Goal: Task Accomplishment & Management: Manage account settings

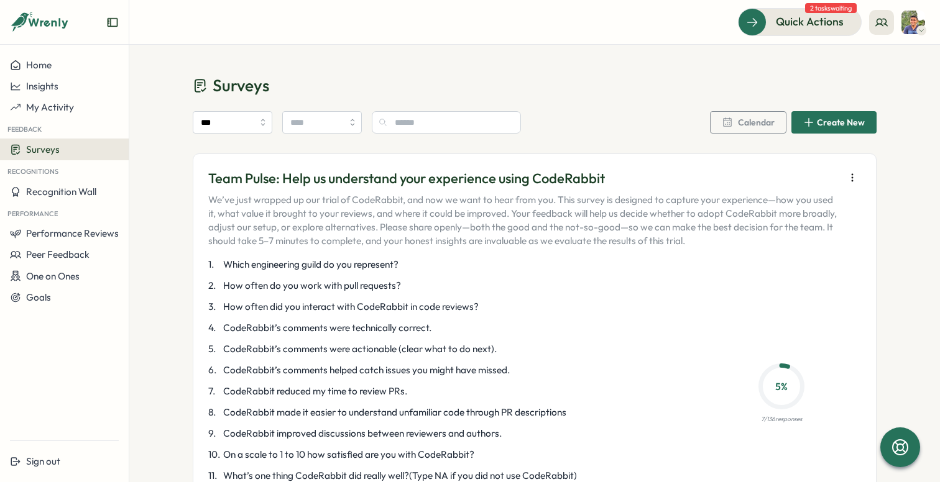
scroll to position [117, 0]
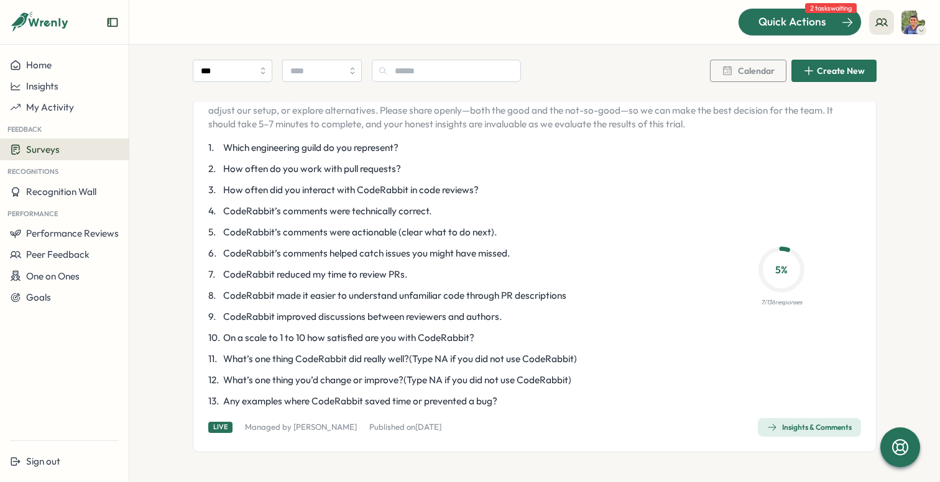
click at [810, 14] on span "Quick Actions" at bounding box center [792, 22] width 68 height 16
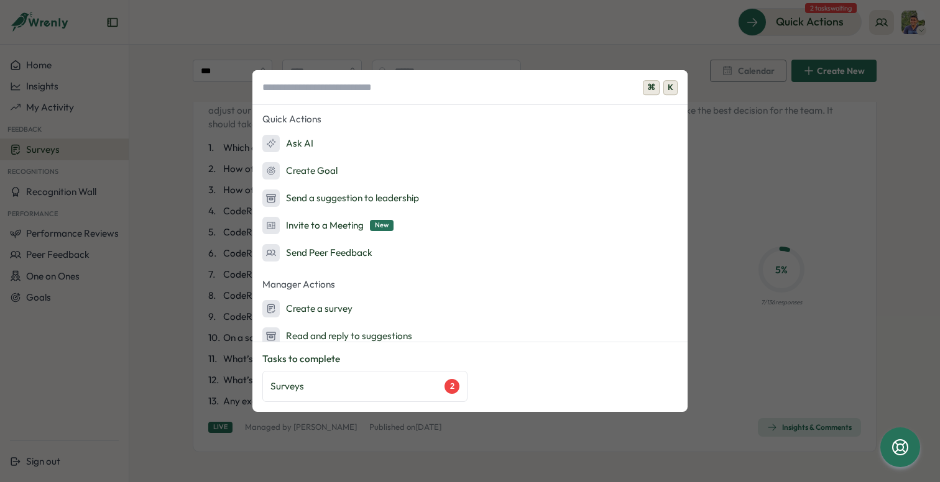
click at [853, 188] on div "⌘ K Quick Actions Ask AI Create Goal Send a suggestion to leadership Invite to …" at bounding box center [470, 241] width 940 height 482
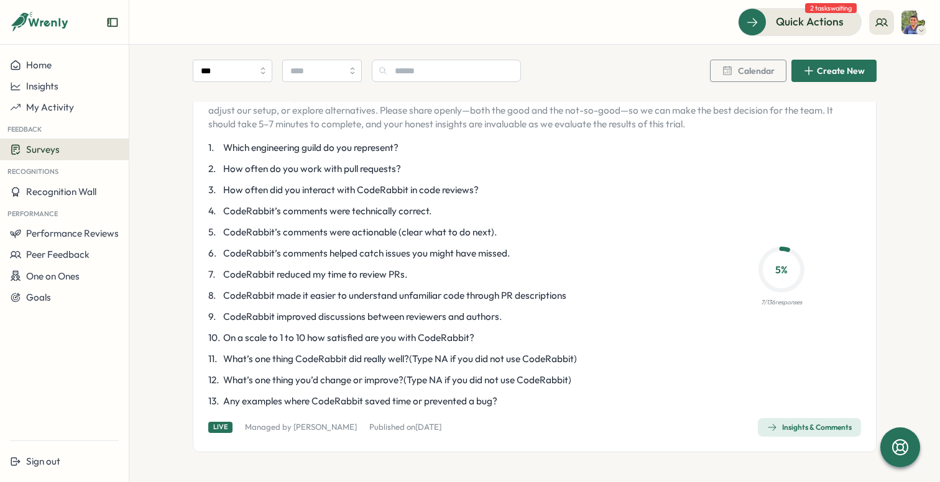
click at [796, 429] on div "Insights & Comments" at bounding box center [809, 428] width 85 height 10
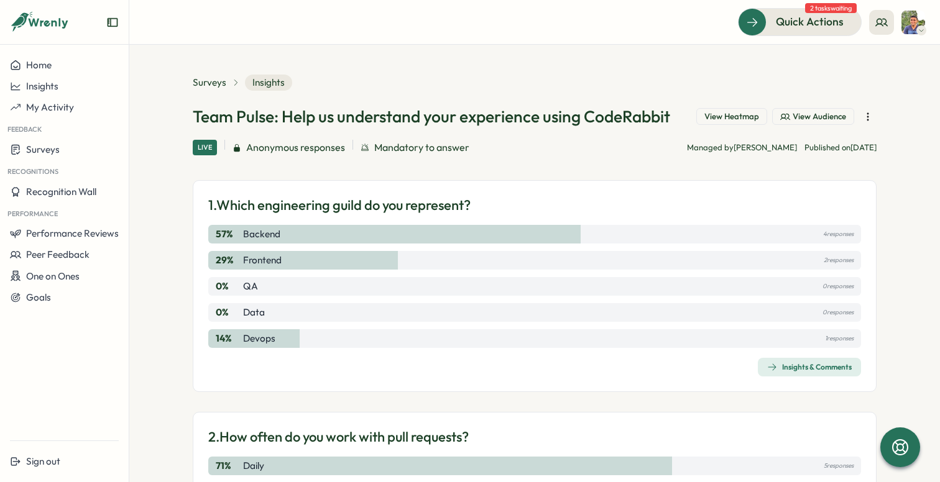
click at [812, 119] on span "View Audience" at bounding box center [818, 116] width 53 height 11
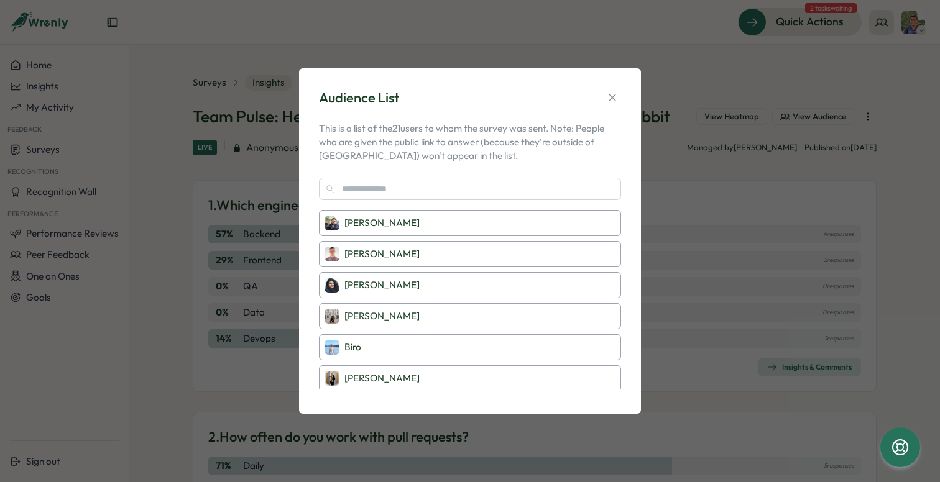
scroll to position [456, 0]
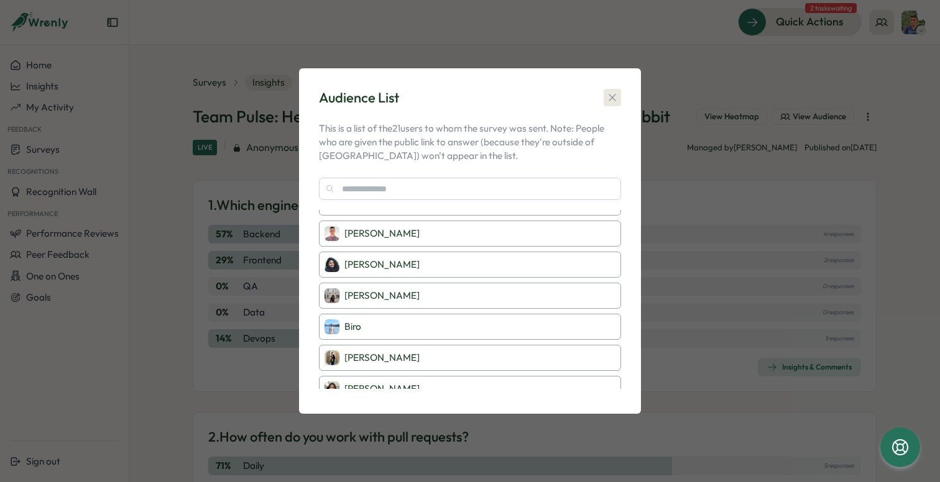
click at [610, 97] on icon "button" at bounding box center [612, 97] width 12 height 12
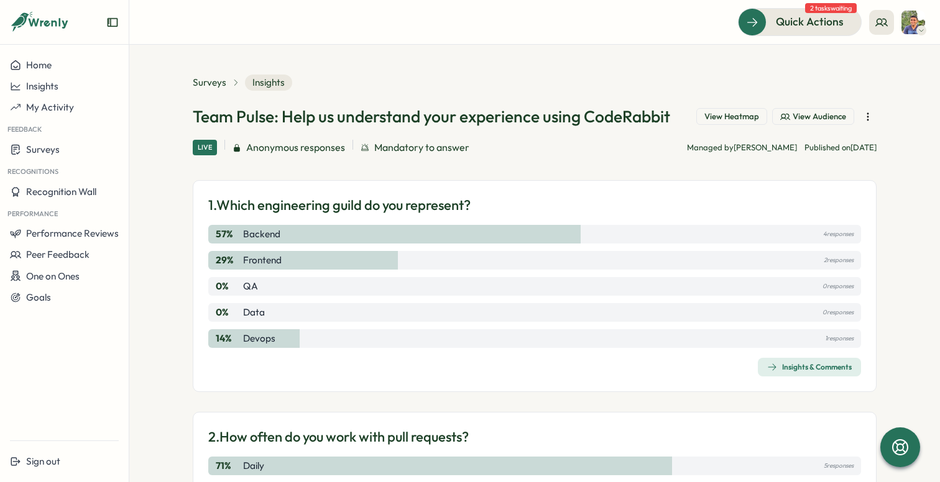
click at [859, 117] on button "button" at bounding box center [867, 116] width 17 height 17
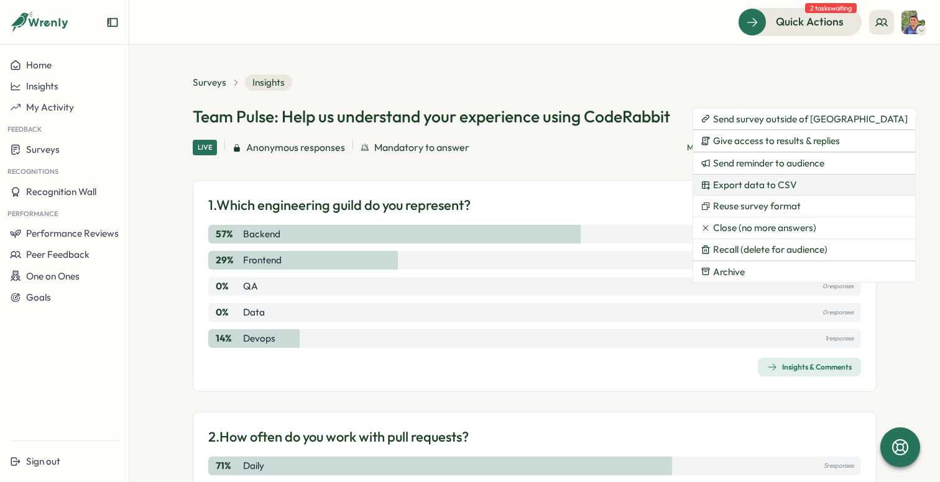
click at [793, 180] on span "Export data to CSV" at bounding box center [755, 185] width 84 height 11
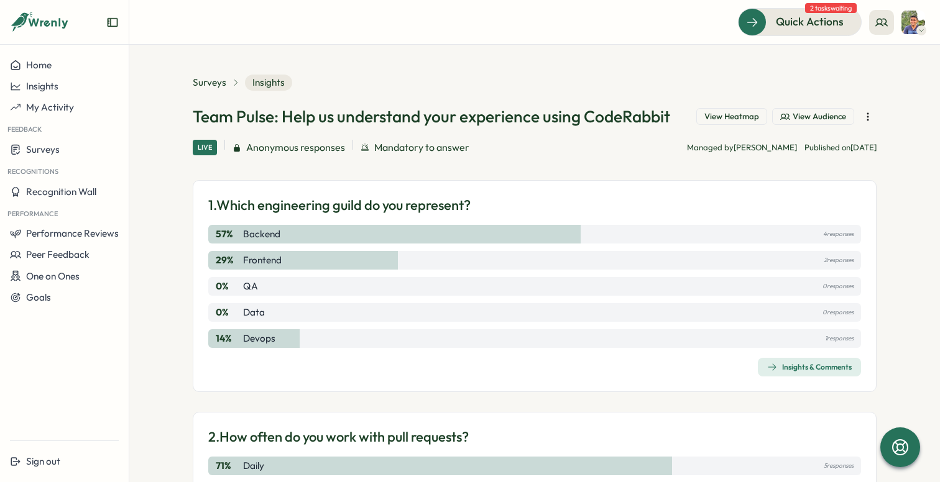
click at [796, 119] on span "View Audience" at bounding box center [818, 116] width 53 height 11
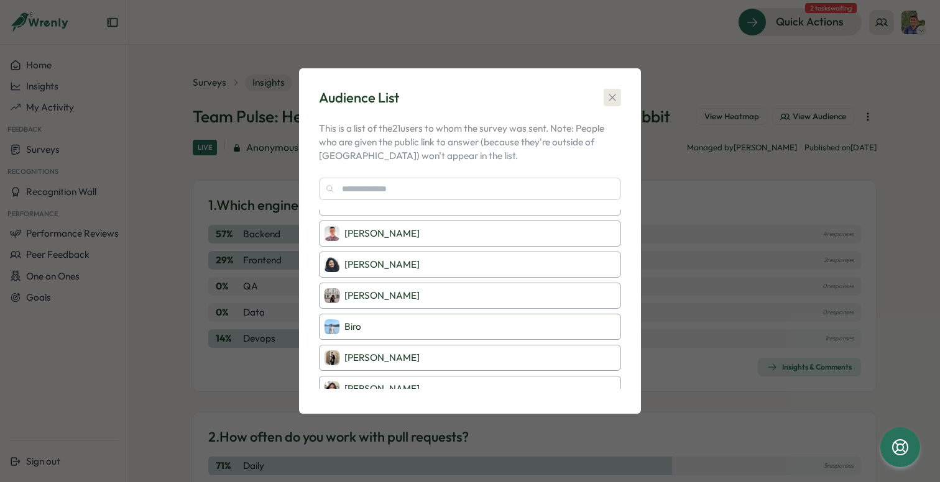
click at [612, 93] on icon "button" at bounding box center [612, 97] width 12 height 12
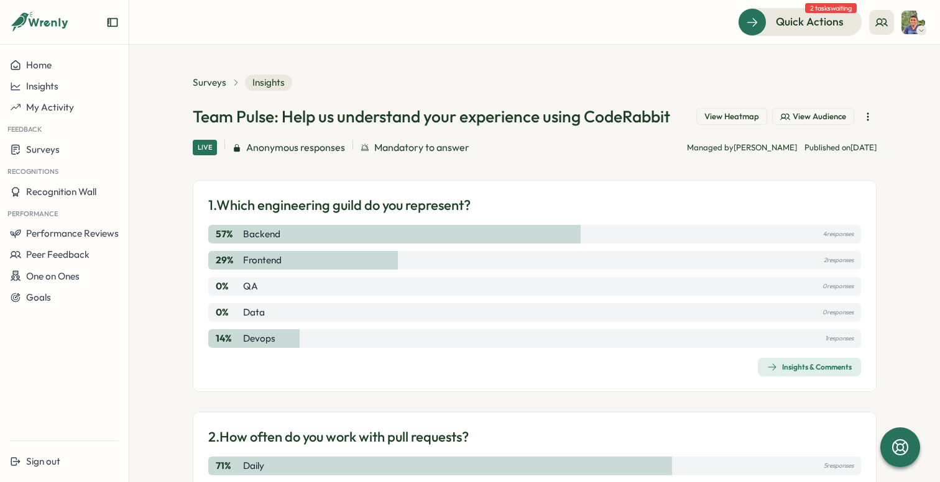
click at [863, 115] on icon "button" at bounding box center [867, 117] width 12 height 12
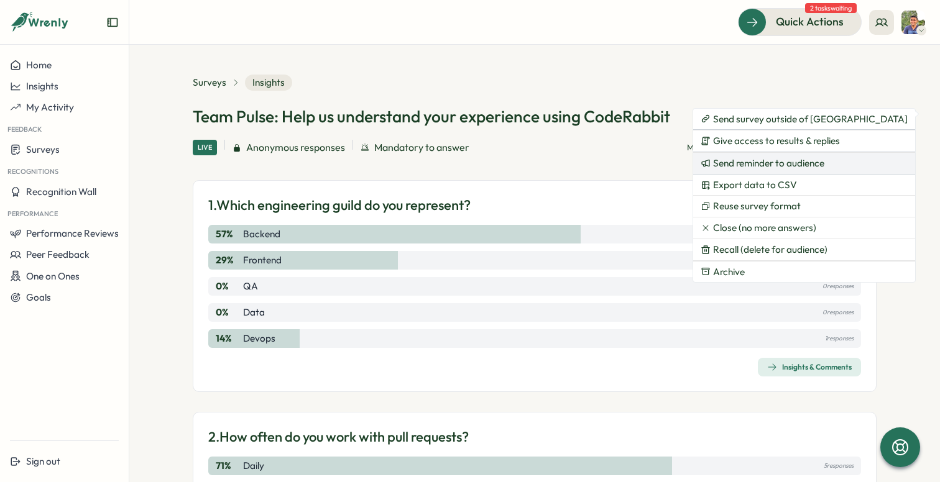
click at [821, 168] on span "Send reminder to audience" at bounding box center [768, 163] width 111 height 11
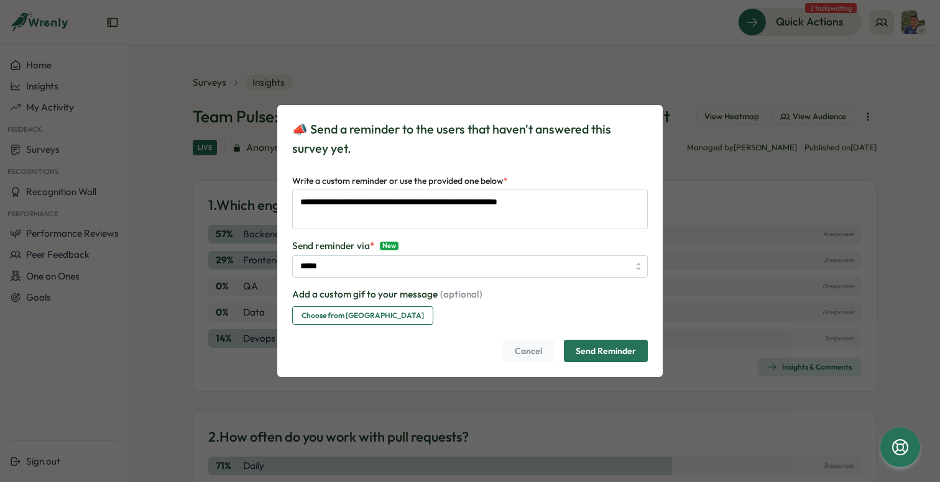
click at [630, 356] on span "Send Reminder" at bounding box center [605, 351] width 60 height 21
click at [615, 355] on span "Send Reminder" at bounding box center [605, 351] width 60 height 21
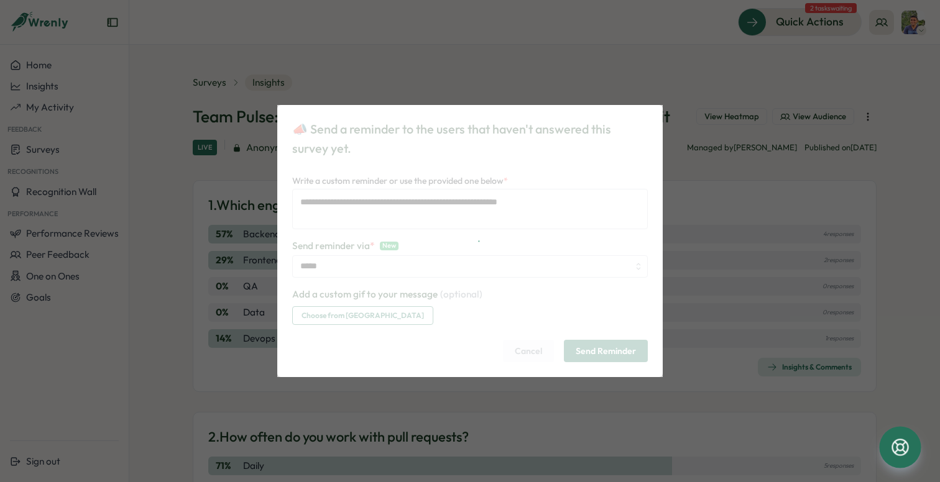
click at [907, 447] on icon at bounding box center [899, 447] width 17 height 17
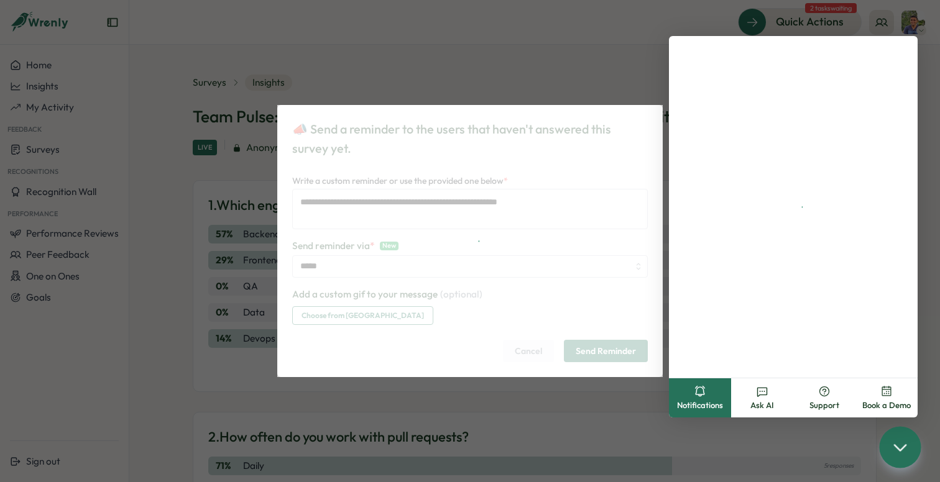
click at [619, 42] on div "**********" at bounding box center [470, 241] width 940 height 482
click at [904, 438] on icon at bounding box center [900, 447] width 18 height 18
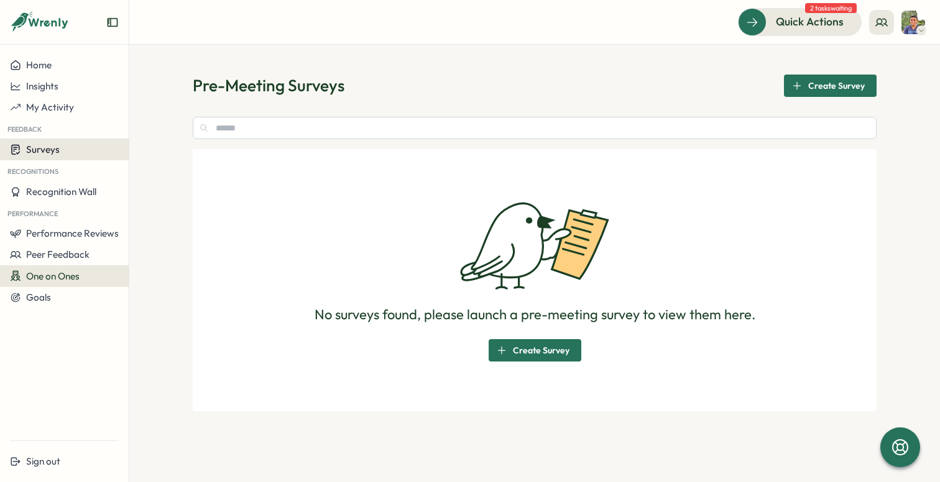
click at [53, 158] on button "Surveys" at bounding box center [64, 150] width 129 height 22
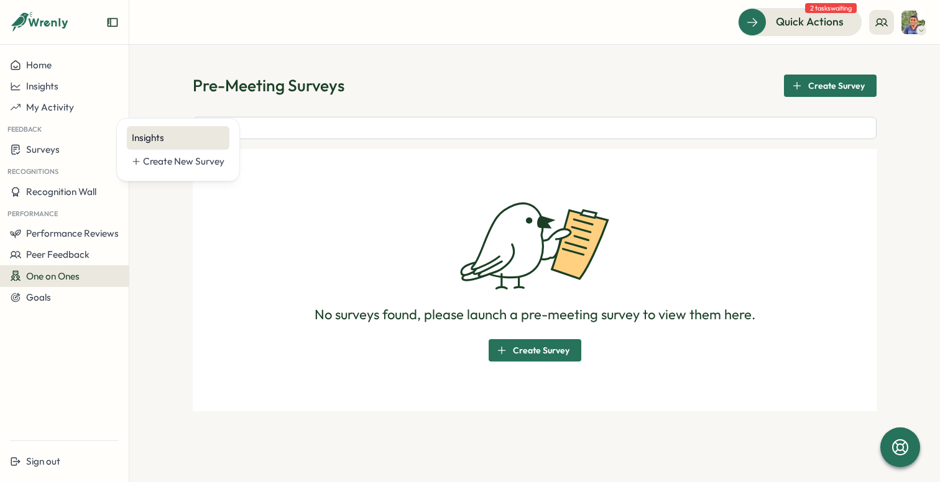
click at [139, 140] on div "Insights" at bounding box center [178, 138] width 93 height 14
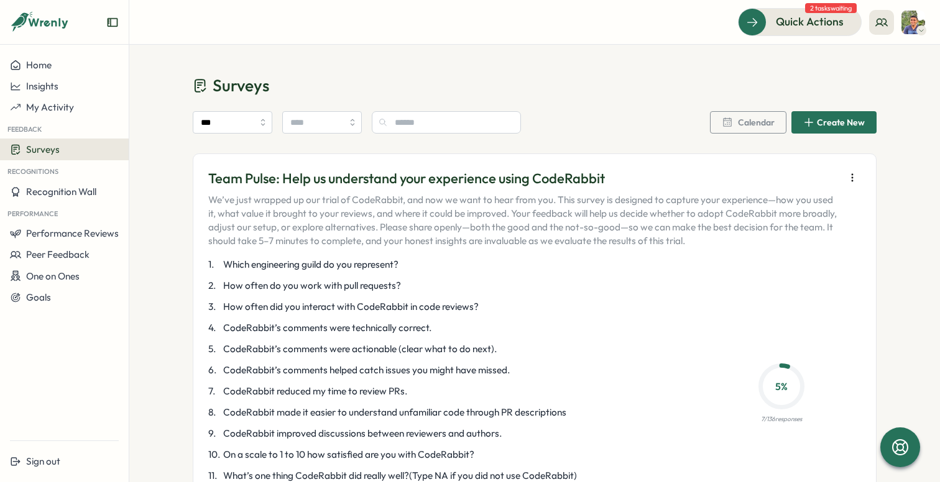
click at [850, 181] on icon "button" at bounding box center [852, 178] width 12 height 12
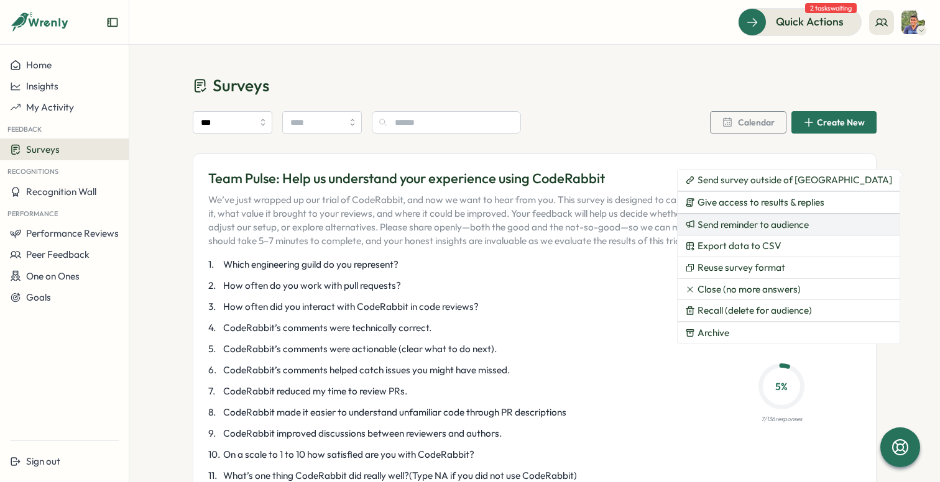
click at [776, 229] on span "Send reminder to audience" at bounding box center [752, 224] width 111 height 11
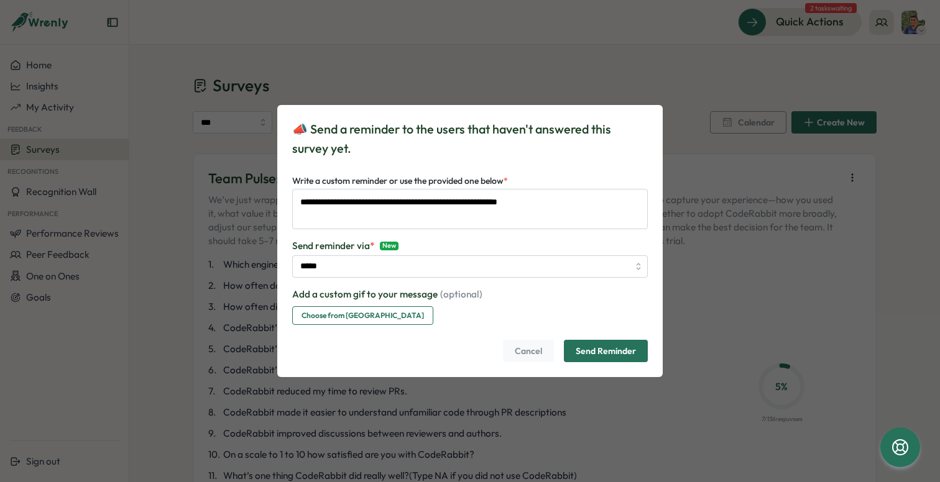
click at [603, 354] on span "Send Reminder" at bounding box center [605, 351] width 60 height 21
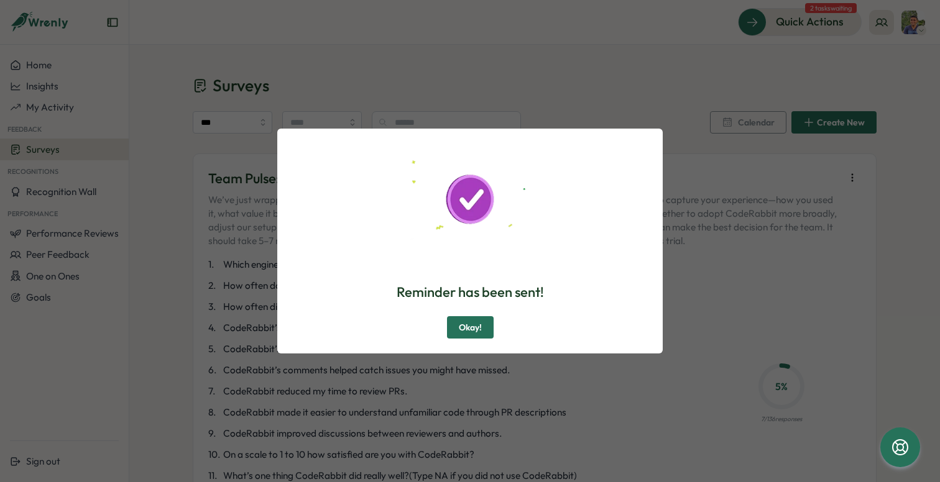
click at [481, 327] on span "Okay!" at bounding box center [470, 327] width 23 height 21
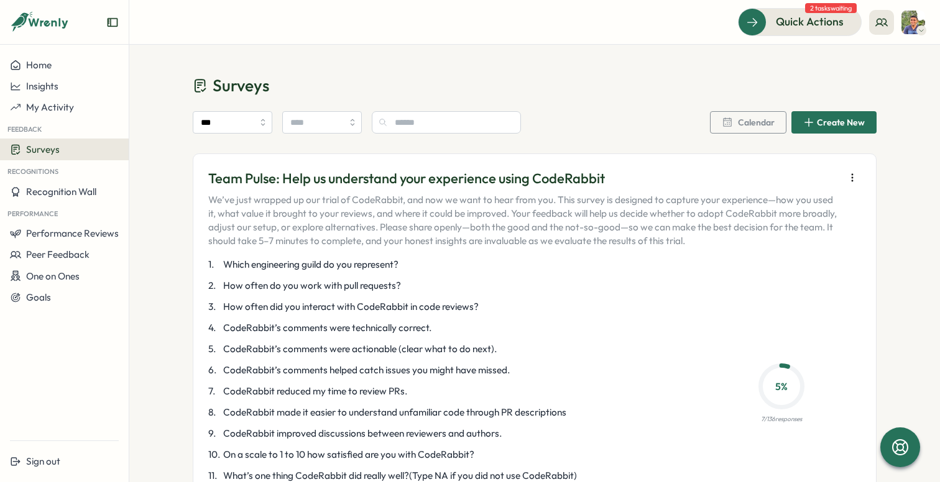
scroll to position [117, 0]
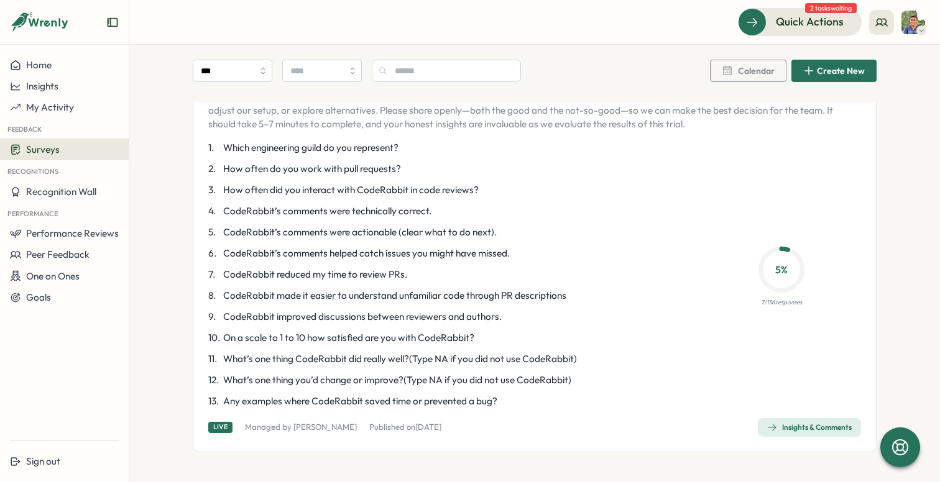
click at [803, 415] on div "Team Pulse: Help us understand your experience using CodeRabbit We’ve just wrap…" at bounding box center [534, 244] width 653 height 385
click at [802, 425] on div "Insights & Comments" at bounding box center [809, 428] width 85 height 10
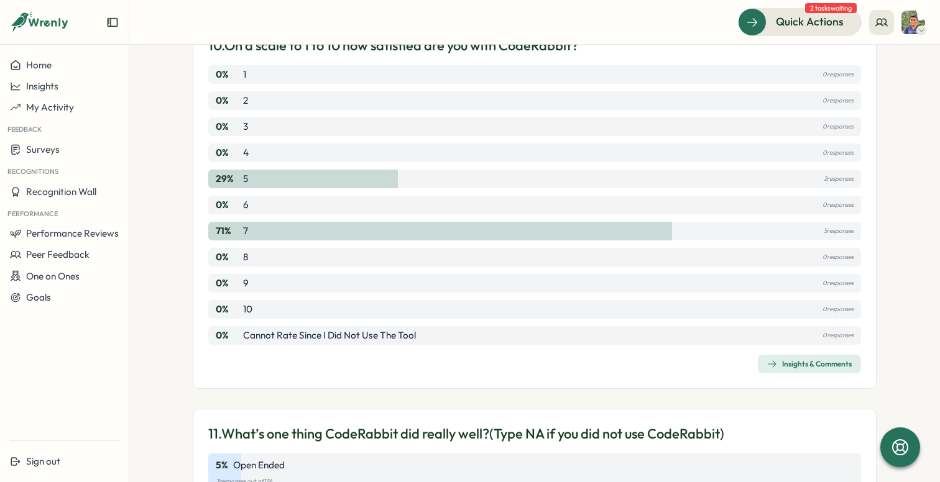
scroll to position [2580, 0]
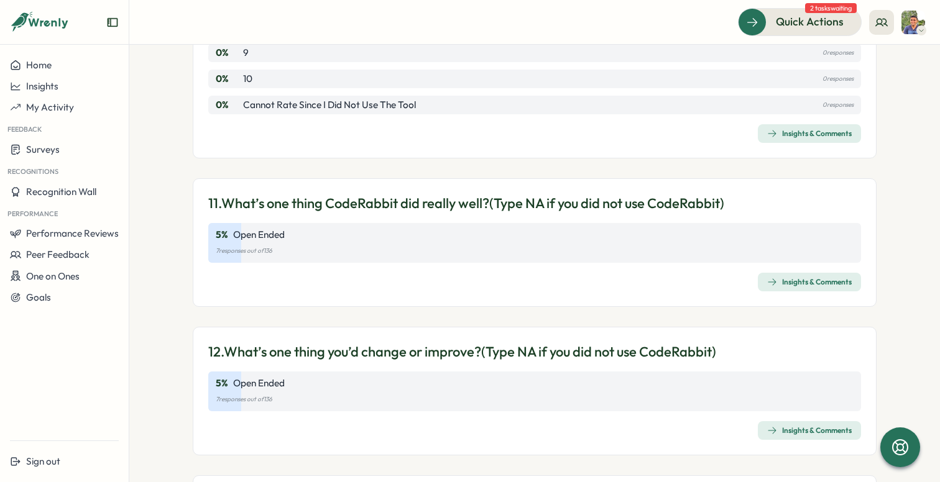
click at [735, 255] on p "7 responses out of 136" at bounding box center [535, 251] width 638 height 14
click at [796, 279] on div "Insights & Comments" at bounding box center [809, 282] width 85 height 10
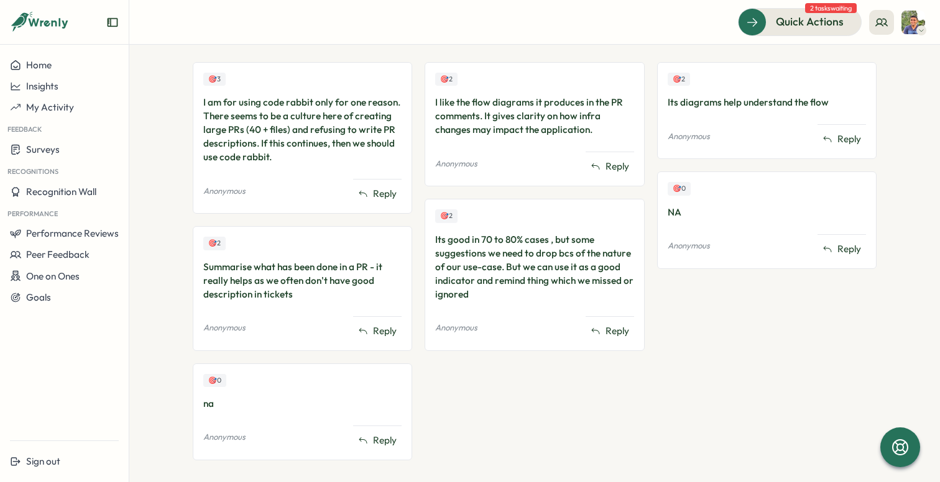
scroll to position [385, 0]
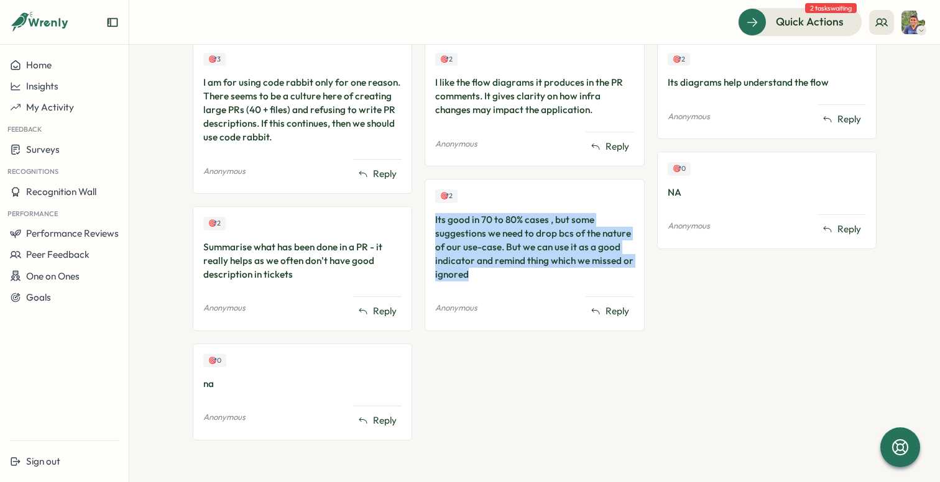
drag, startPoint x: 431, startPoint y: 216, endPoint x: 551, endPoint y: 278, distance: 134.2
click at [551, 278] on div "🎯 2 Its good in 70 to 80% cases , but some suggestions we need to drop bcs of t…" at bounding box center [533, 255] width 219 height 152
click at [536, 259] on div "Its good in 70 to 80% cases , but some suggestions we need to drop bcs of the n…" at bounding box center [534, 247] width 198 height 68
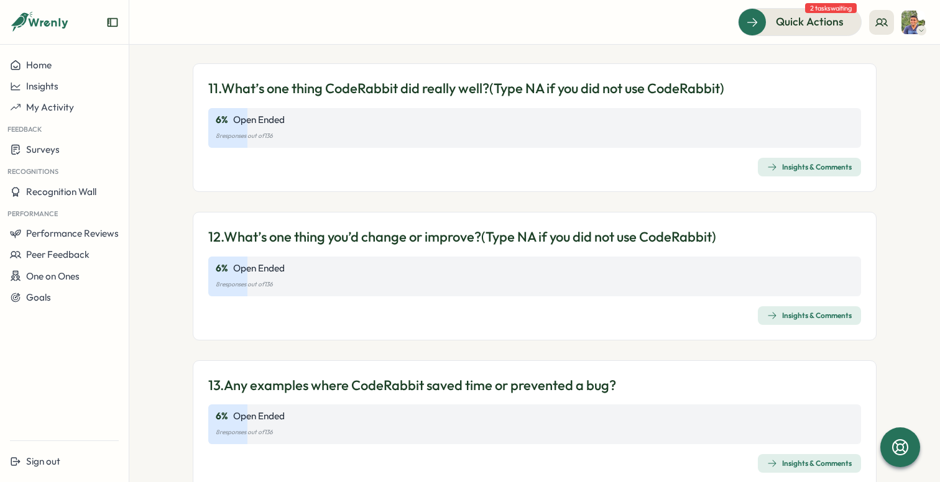
scroll to position [2731, 0]
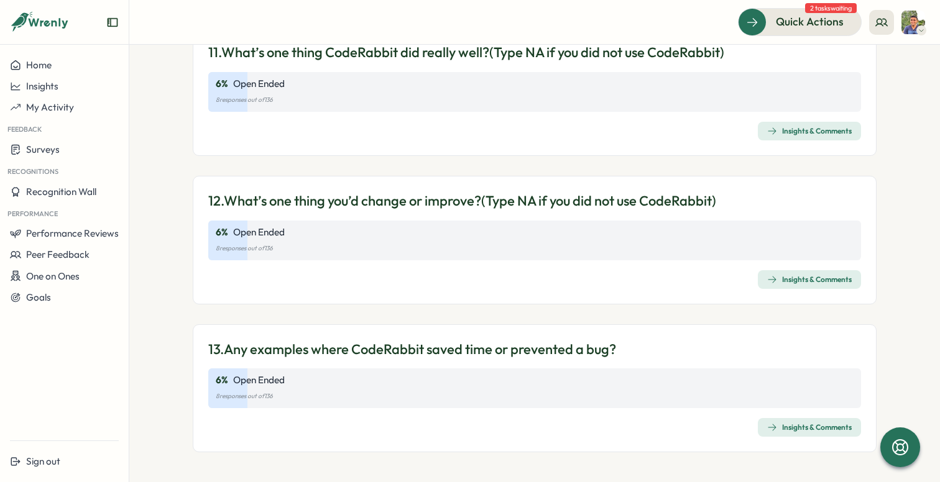
click at [809, 285] on span "Insights & Comments" at bounding box center [809, 279] width 85 height 17
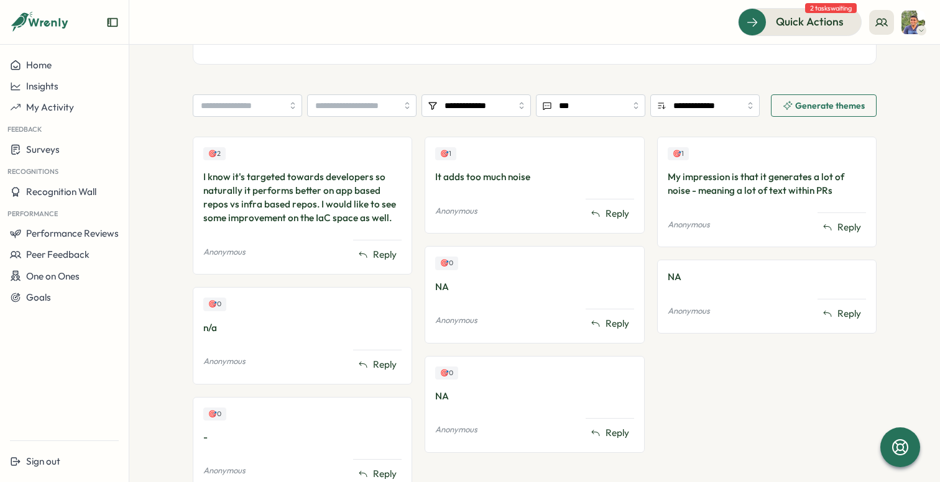
scroll to position [344, 0]
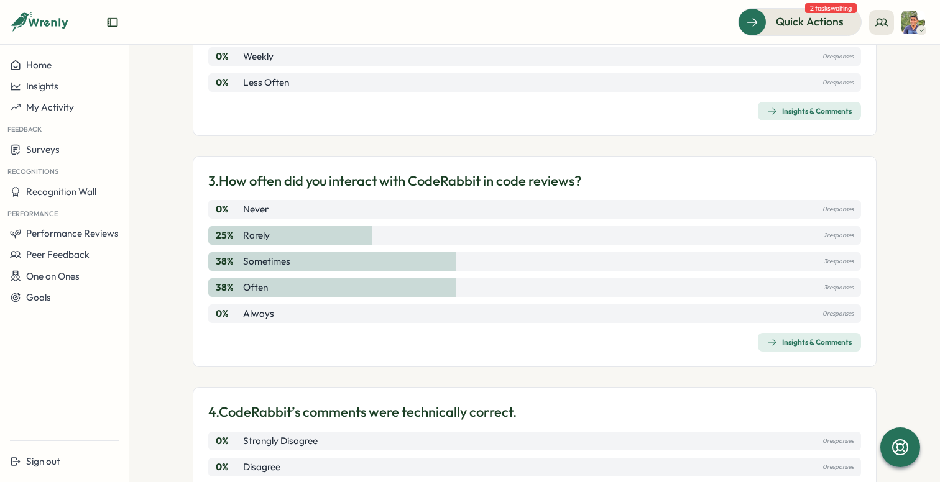
scroll to position [536, 0]
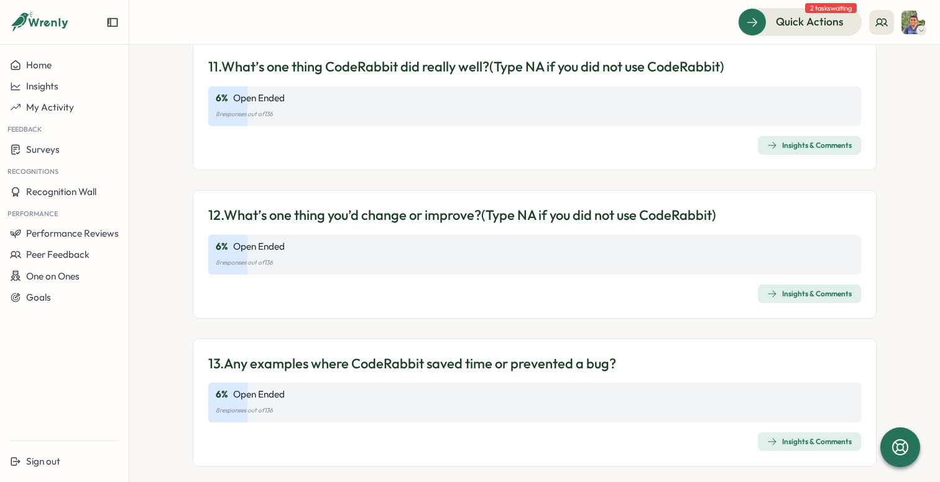
scroll to position [2731, 0]
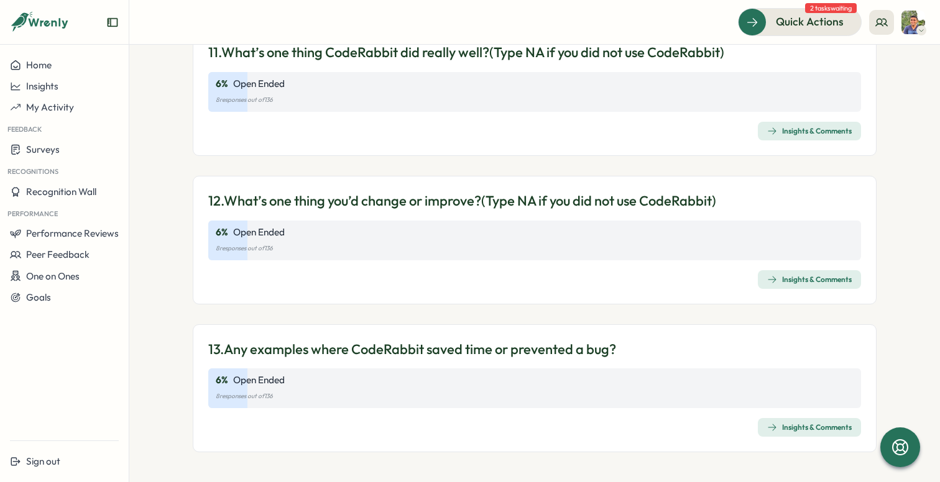
click at [791, 129] on div "Insights & Comments" at bounding box center [809, 131] width 85 height 10
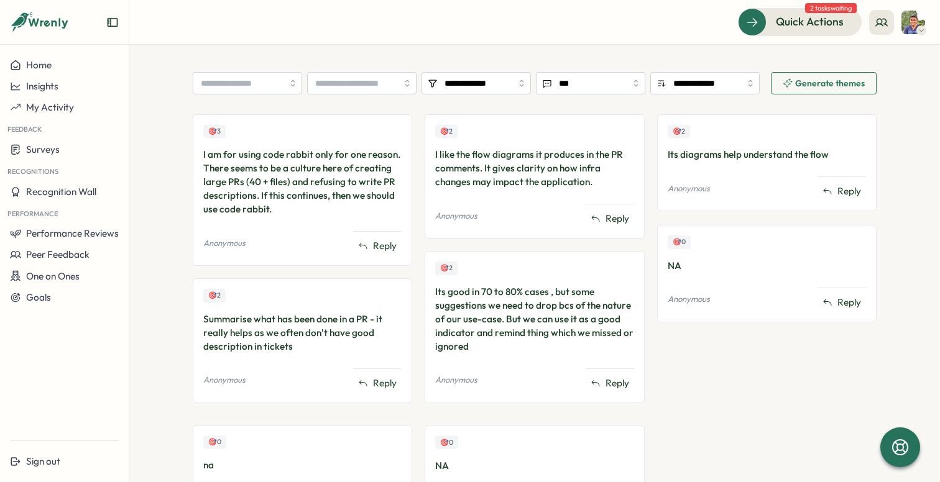
scroll to position [385, 0]
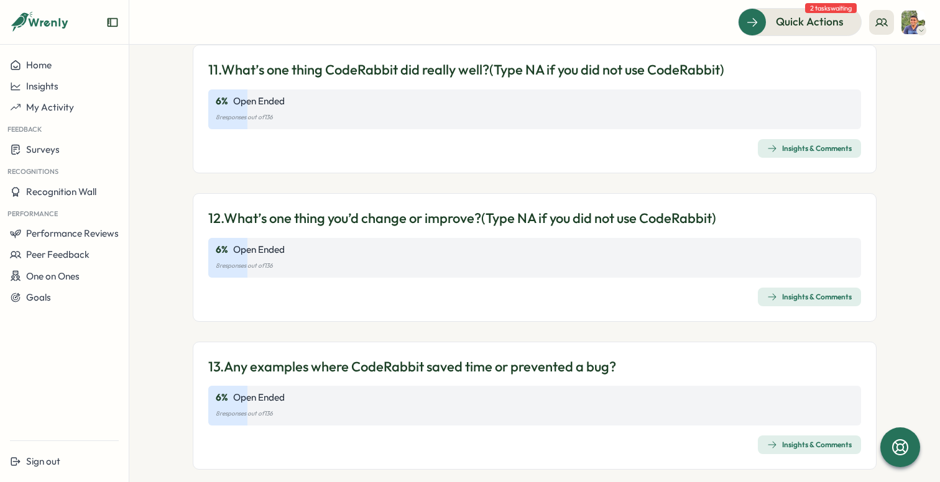
scroll to position [2731, 0]
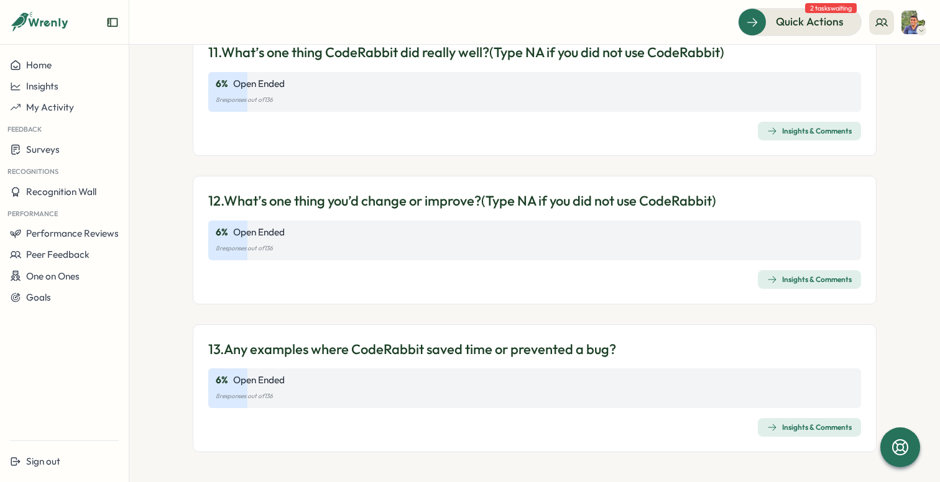
click at [776, 417] on div "13. Any examples where CodeRabbit saved time or prevented a bug? 6 % Open Ended…" at bounding box center [534, 389] width 653 height 98
click at [776, 423] on div "Insights & Comments" at bounding box center [809, 428] width 85 height 10
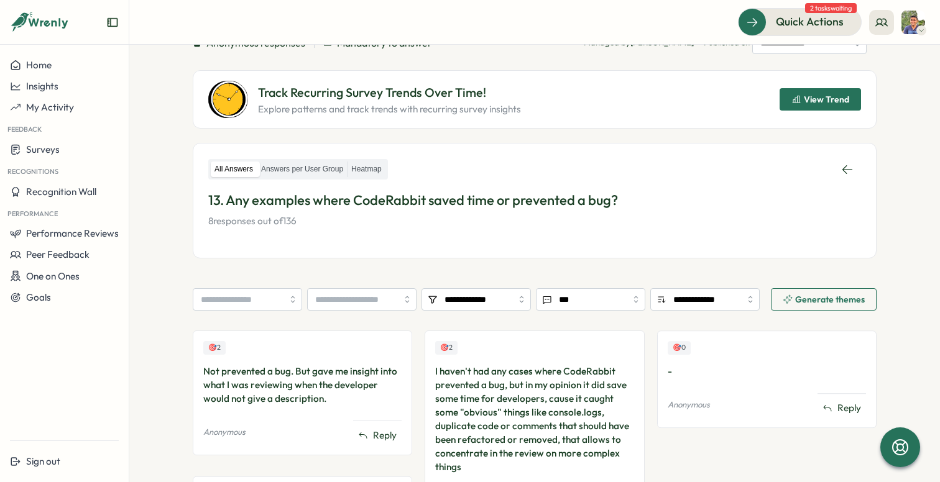
scroll to position [227, 0]
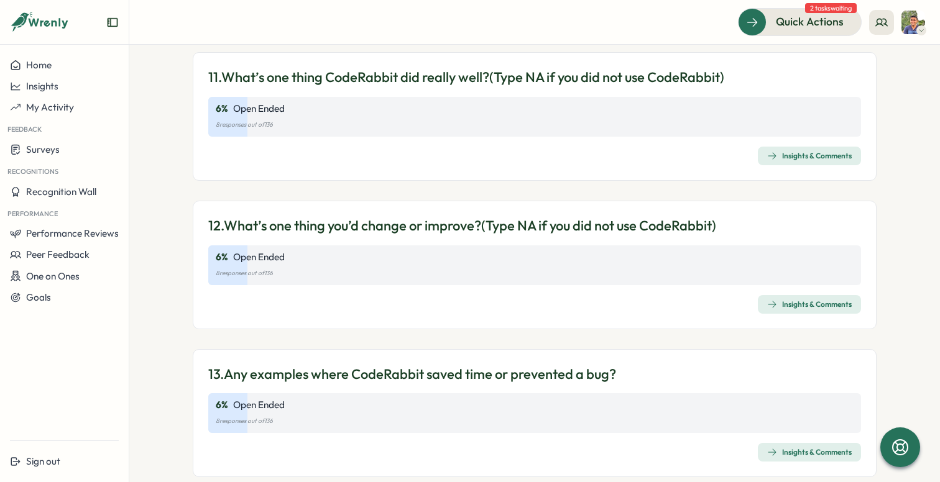
scroll to position [2731, 0]
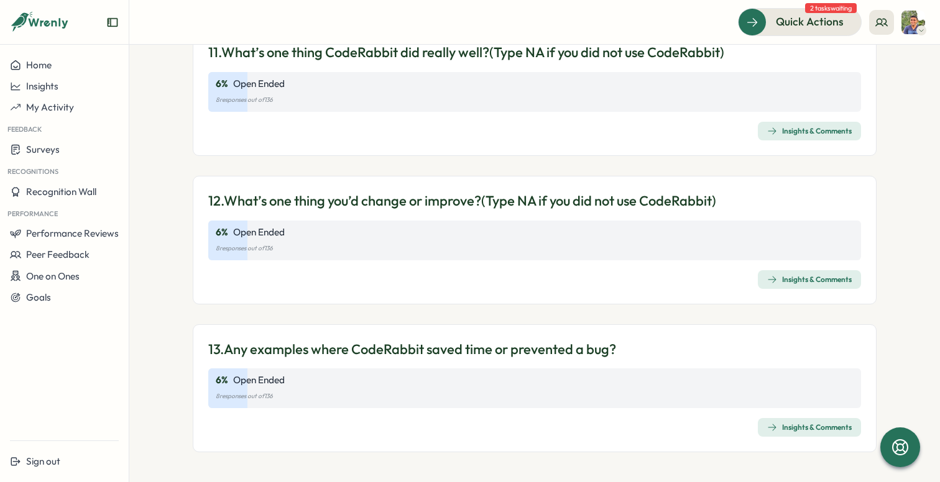
click at [788, 277] on div "Insights & Comments" at bounding box center [809, 280] width 85 height 10
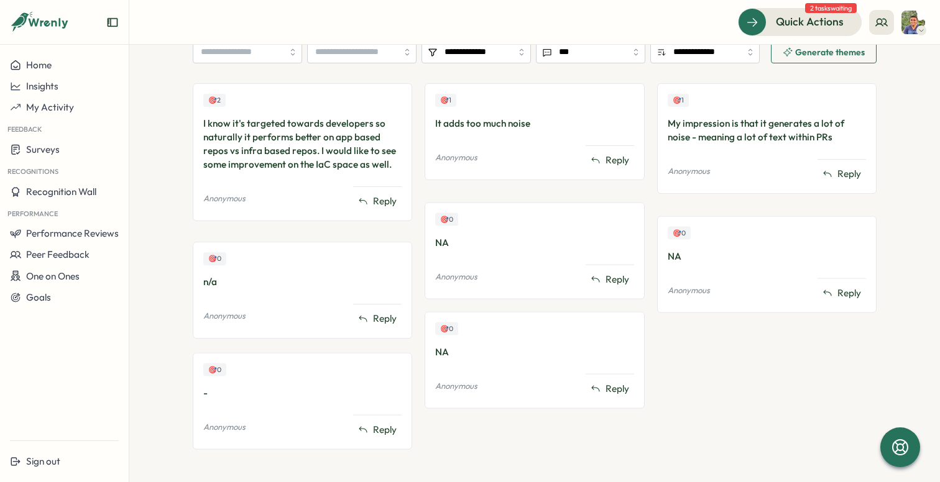
scroll to position [344, 0]
